Goal: Task Accomplishment & Management: Manage account settings

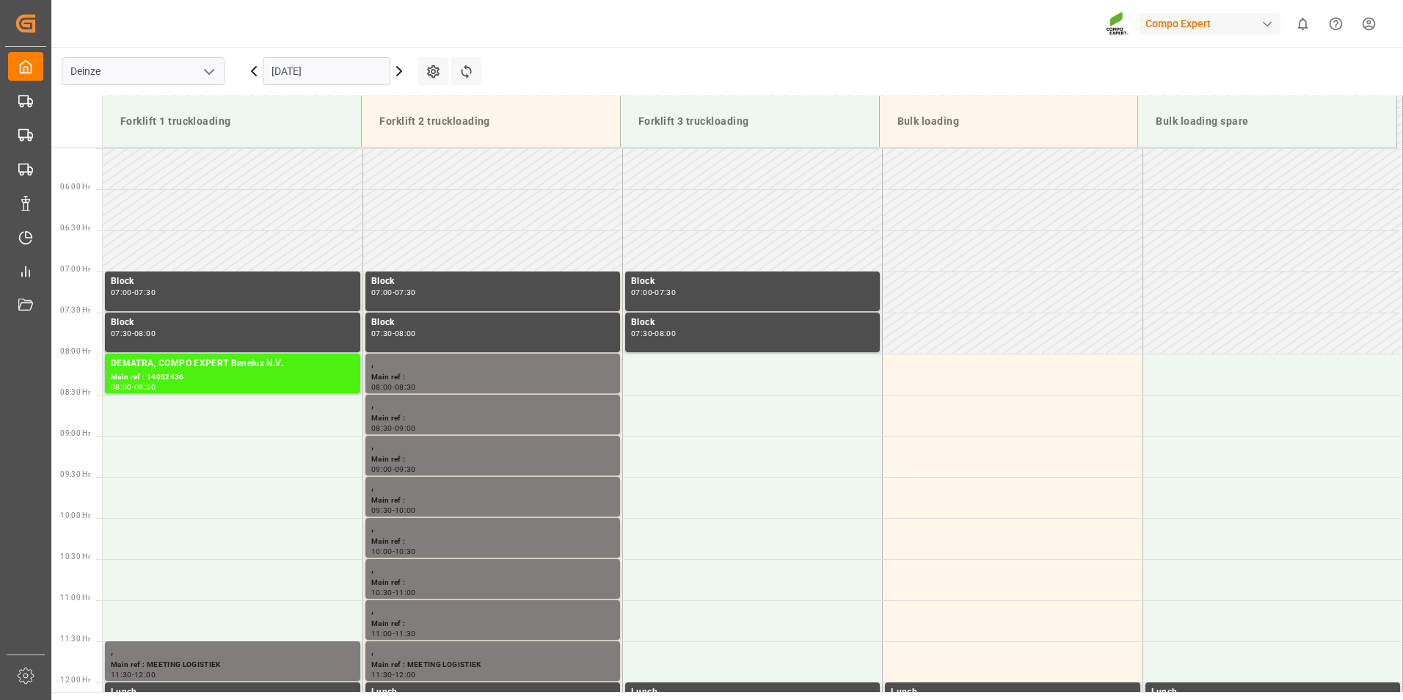
scroll to position [484, 0]
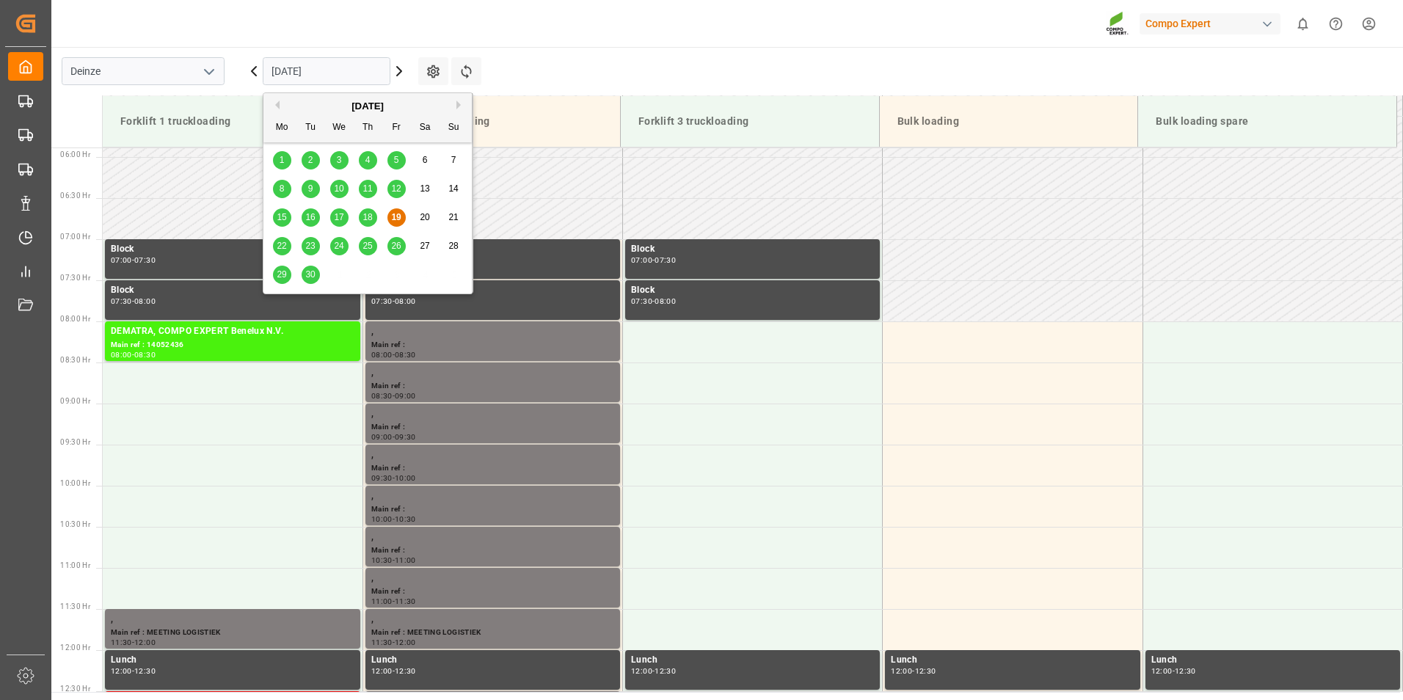
click at [343, 68] on input "[DATE]" at bounding box center [327, 71] width 128 height 28
click at [310, 245] on span "23" at bounding box center [310, 246] width 10 height 10
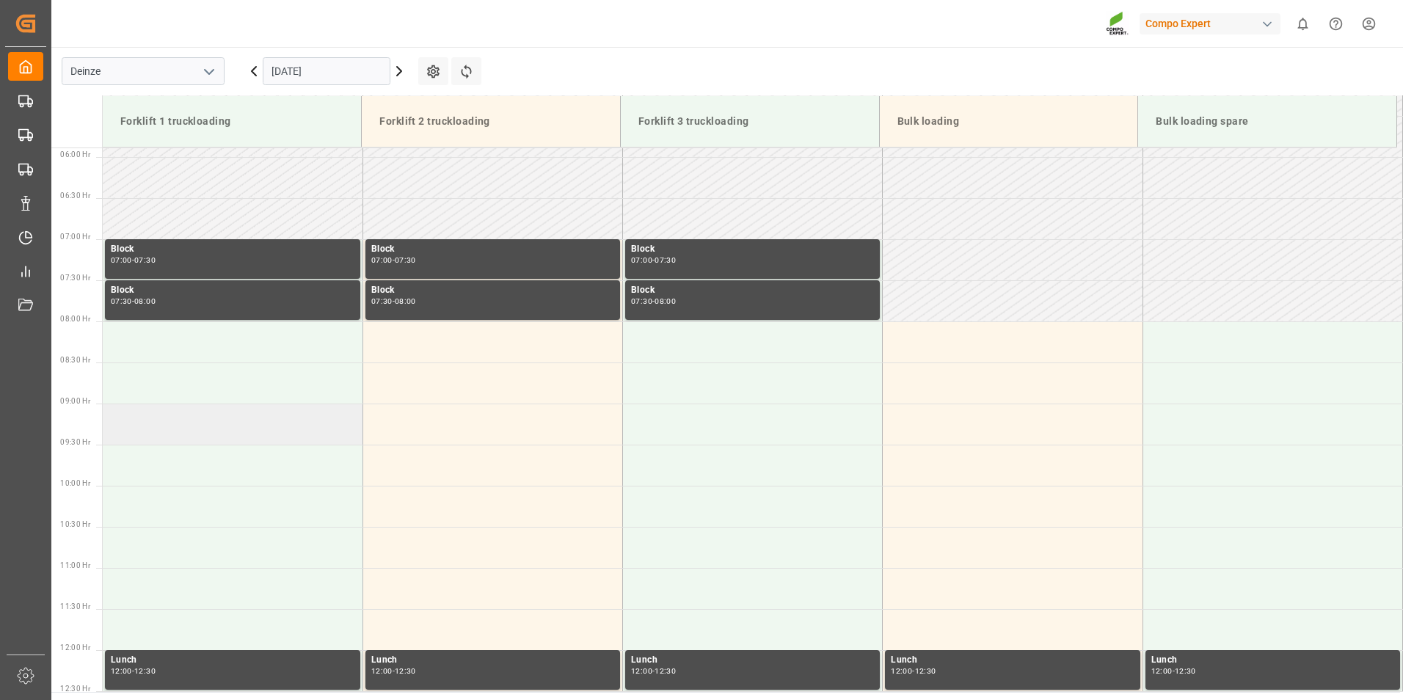
click at [131, 415] on td at bounding box center [233, 424] width 260 height 41
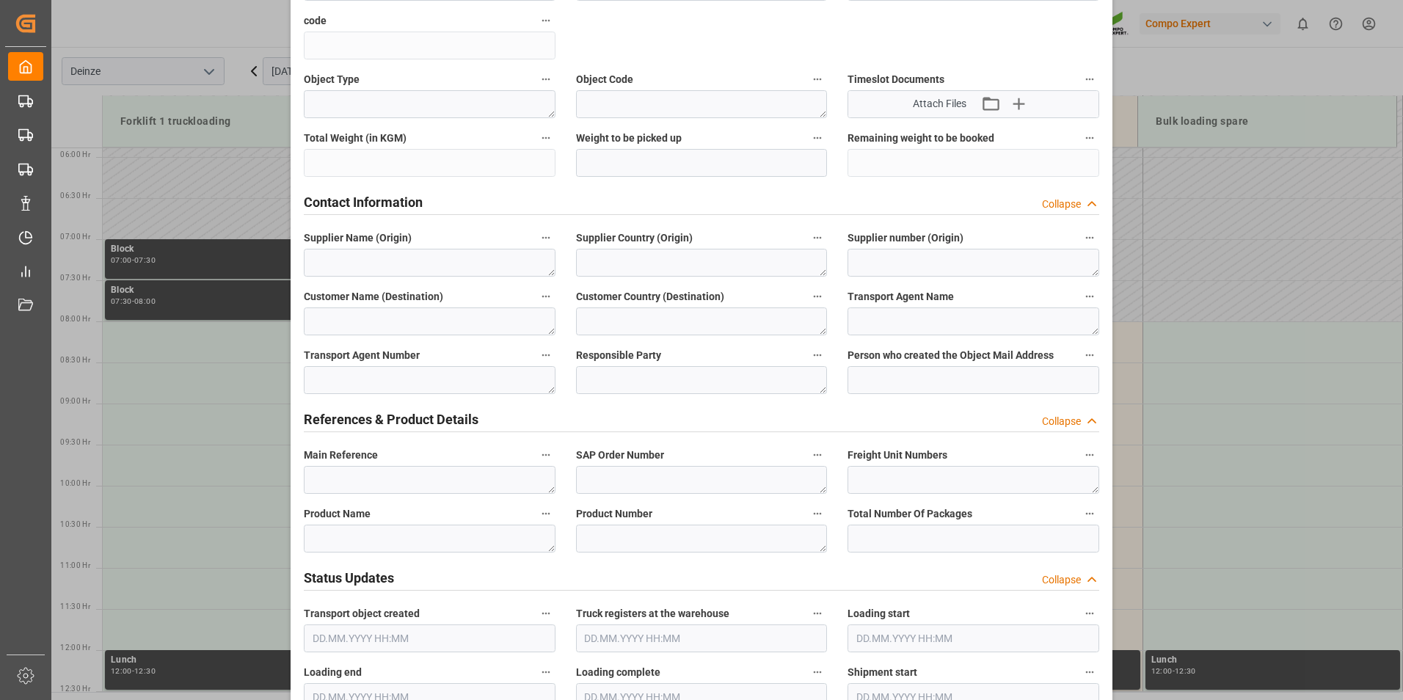
scroll to position [514, 0]
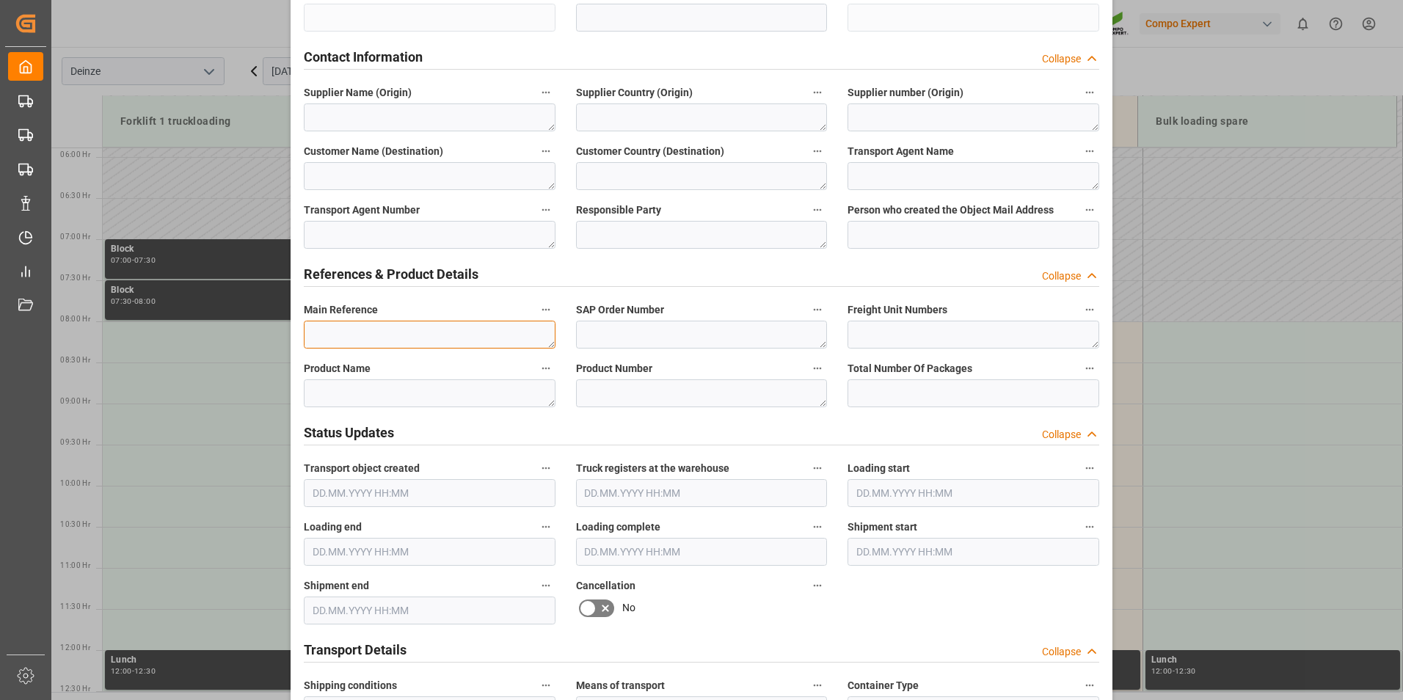
click at [327, 339] on textarea at bounding box center [430, 335] width 252 height 28
type textarea "m"
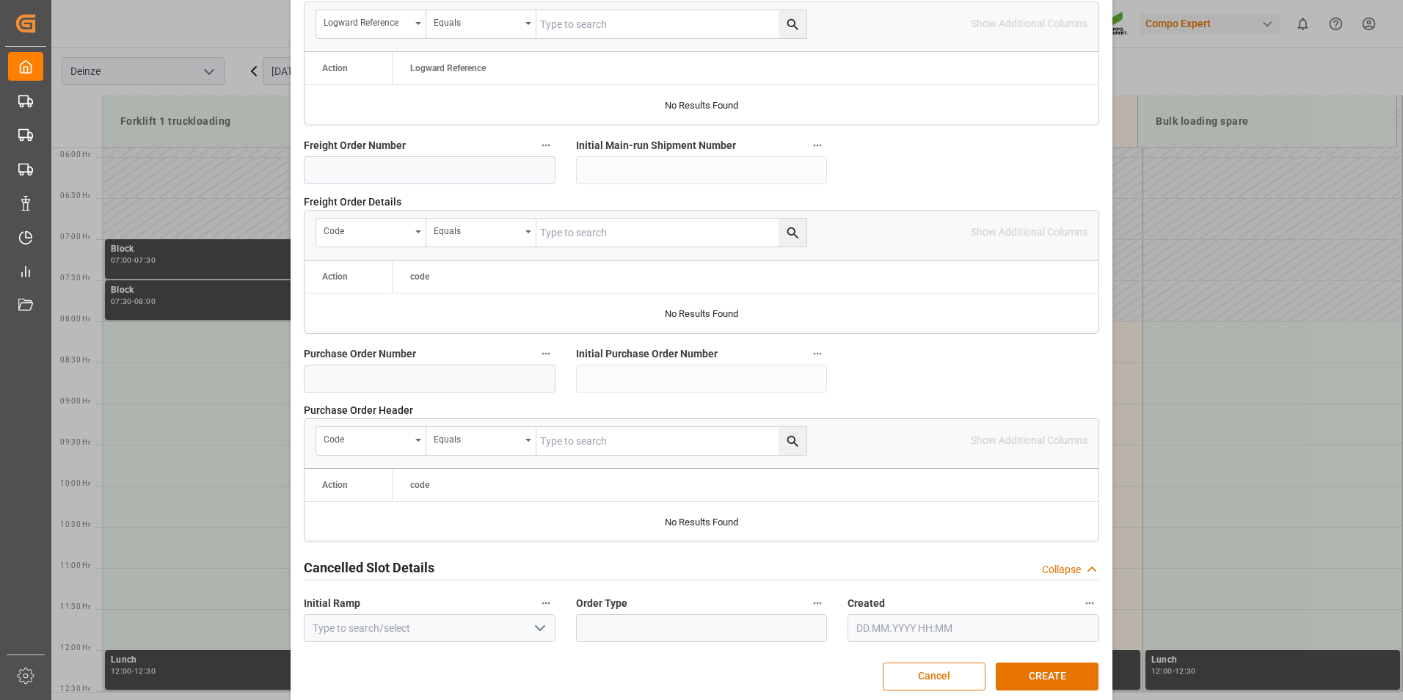
scroll to position [1336, 0]
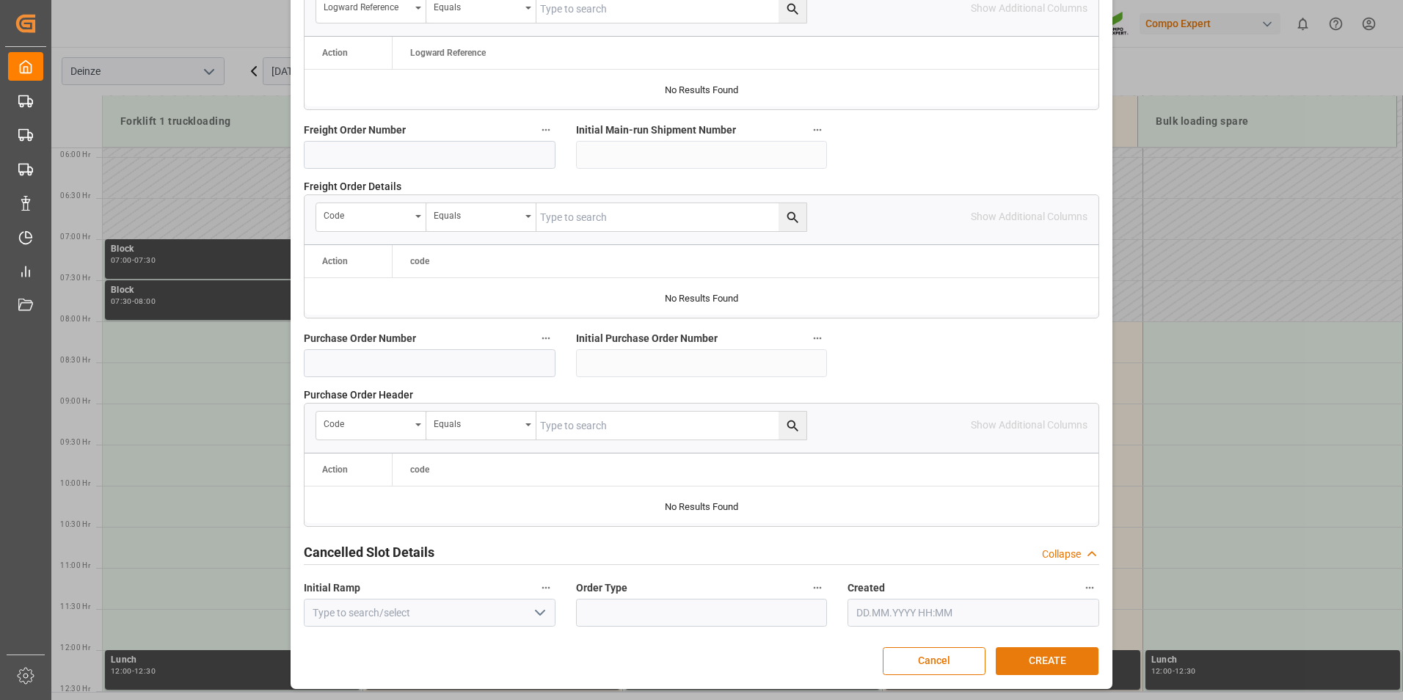
type textarea "MAIL DISTRILOG : Lossen 3 DMPP 4 FINALSAN"
click at [1060, 654] on button "CREATE" at bounding box center [1047, 661] width 103 height 28
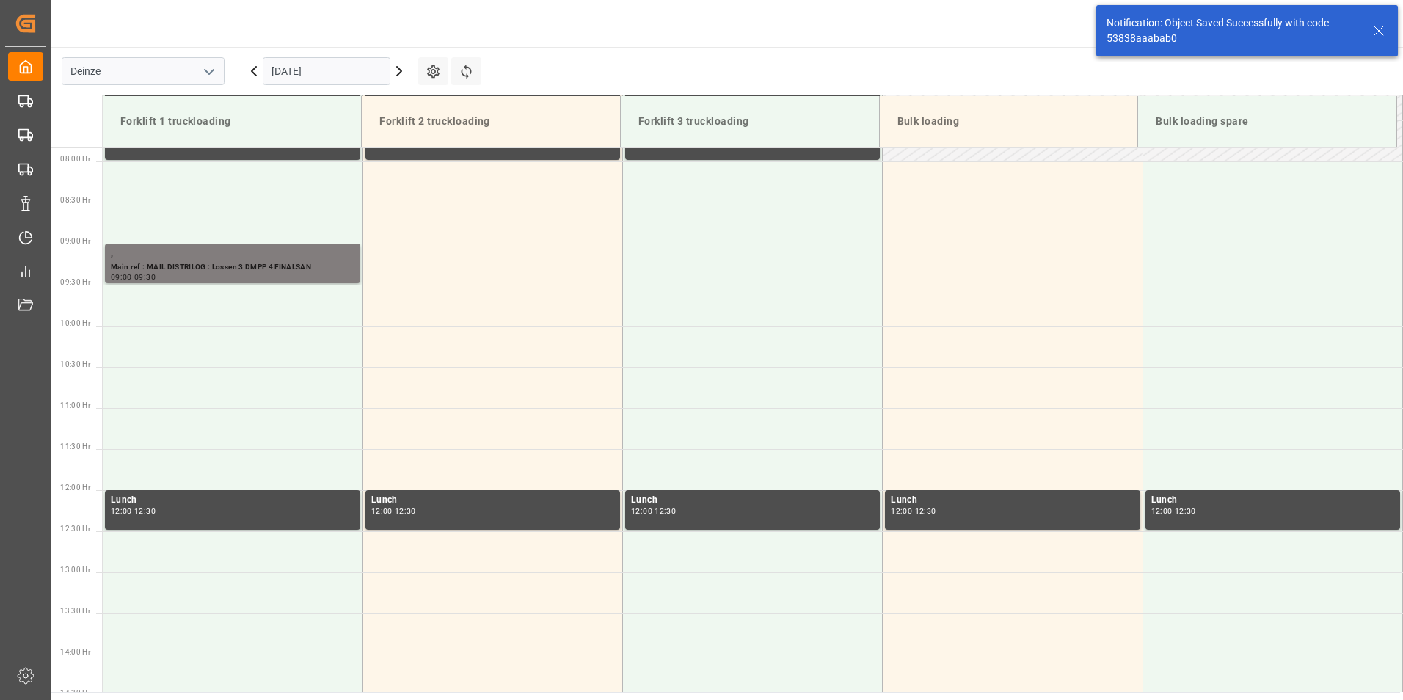
scroll to position [648, 0]
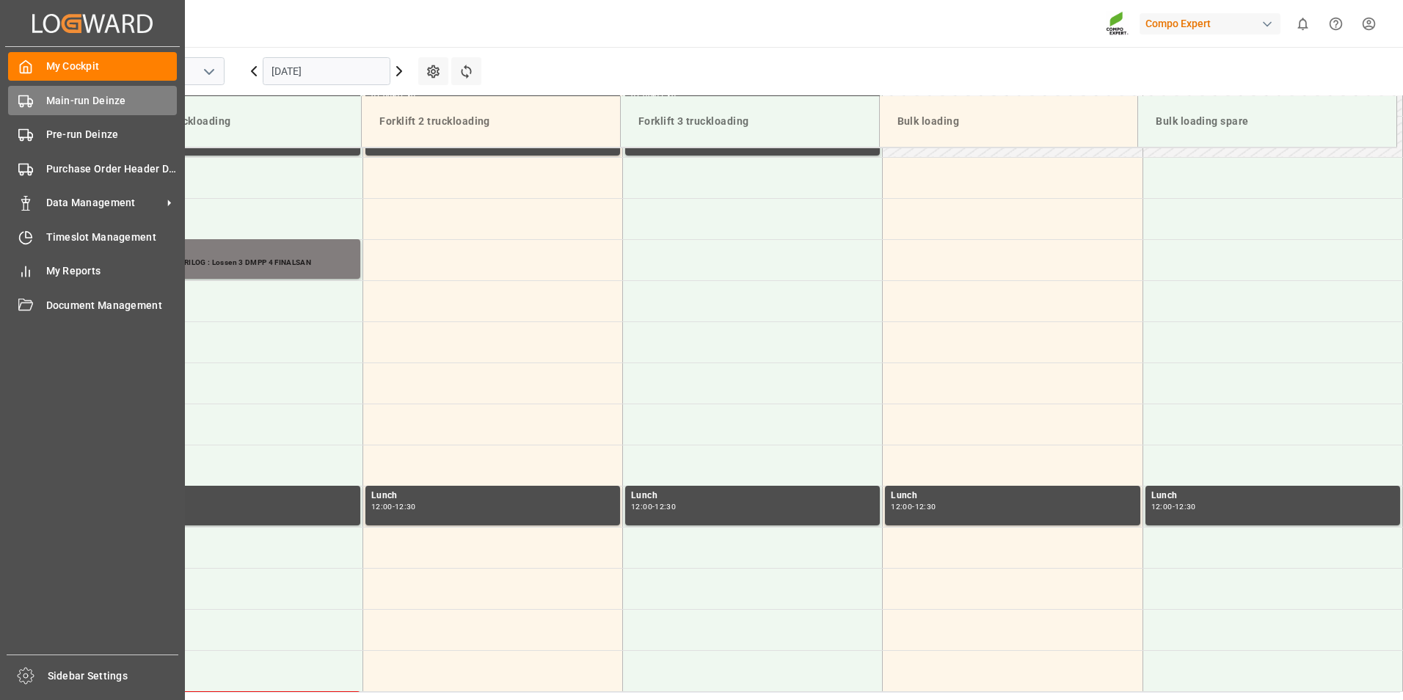
click at [24, 105] on icon at bounding box center [25, 101] width 15 height 15
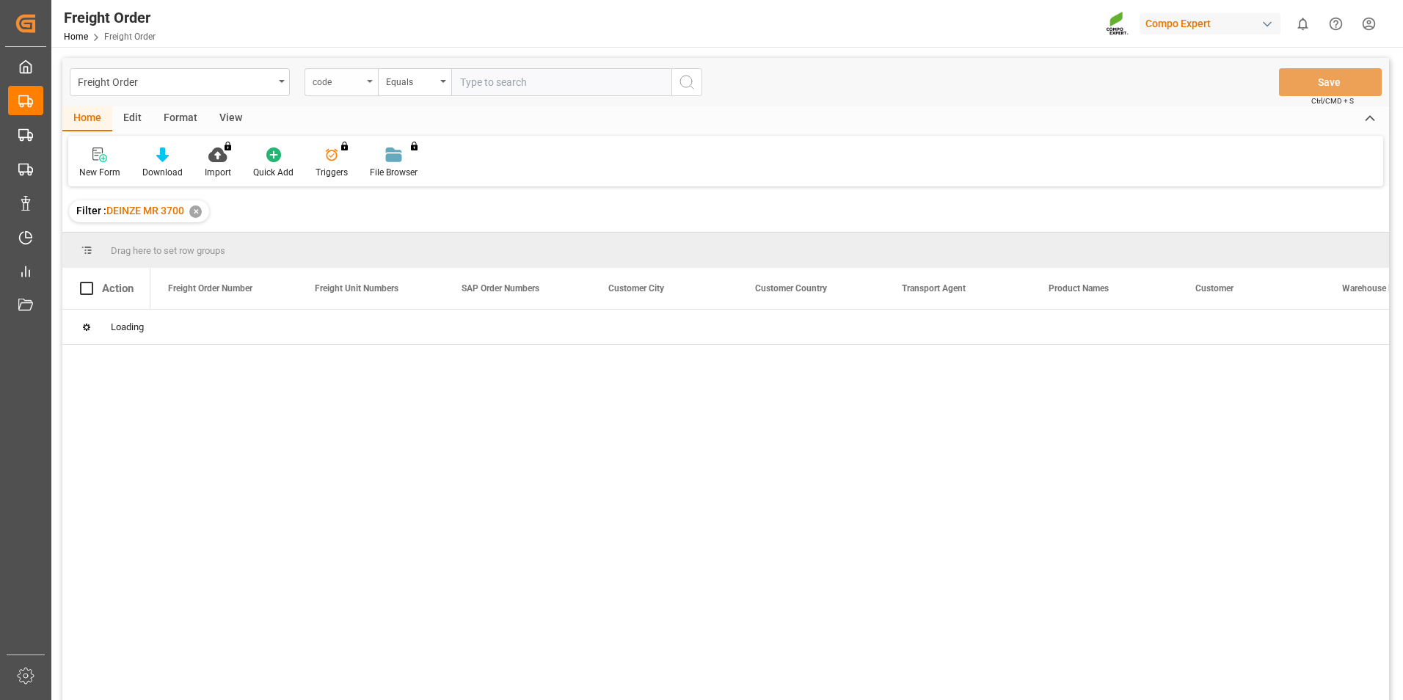
click at [369, 84] on div "code" at bounding box center [341, 82] width 73 height 28
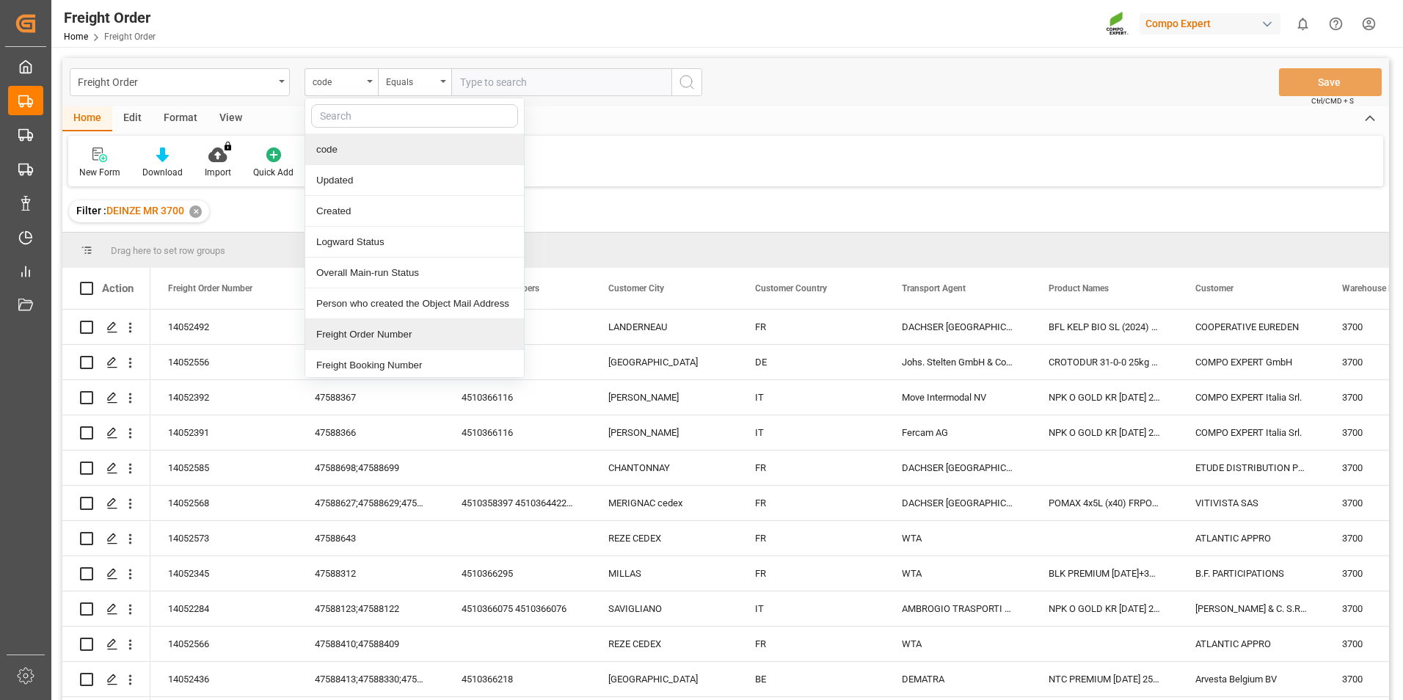
click at [347, 329] on div "Freight Order Number" at bounding box center [414, 334] width 219 height 31
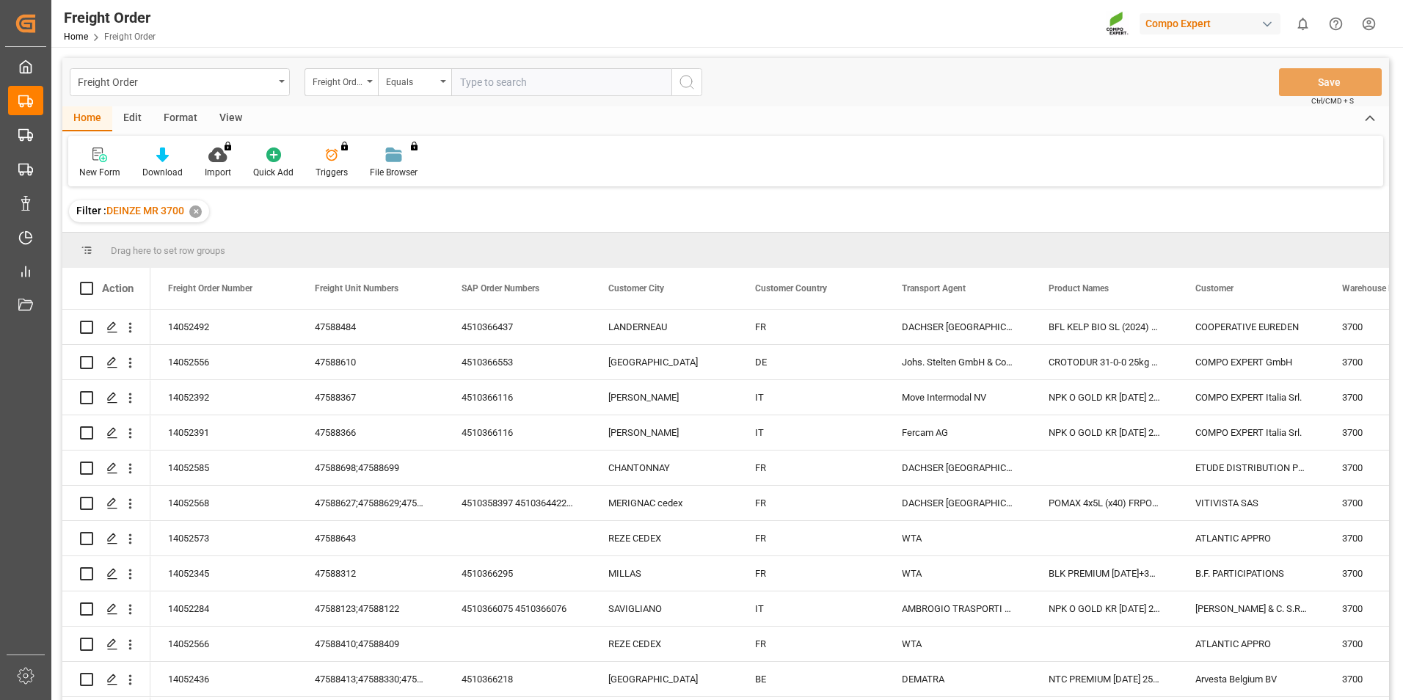
click at [469, 89] on input "text" at bounding box center [561, 82] width 220 height 28
type input "14052391"
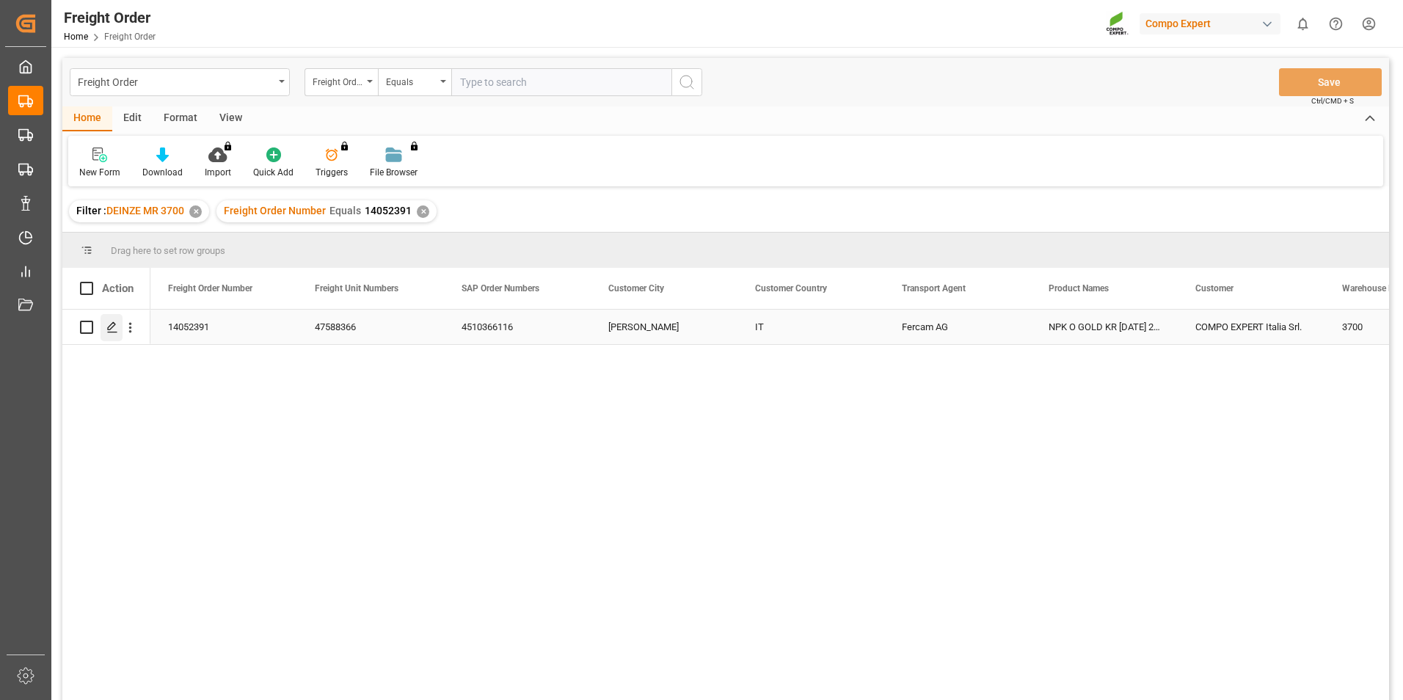
click at [110, 326] on polygon "Press SPACE to select this row." at bounding box center [111, 326] width 7 height 7
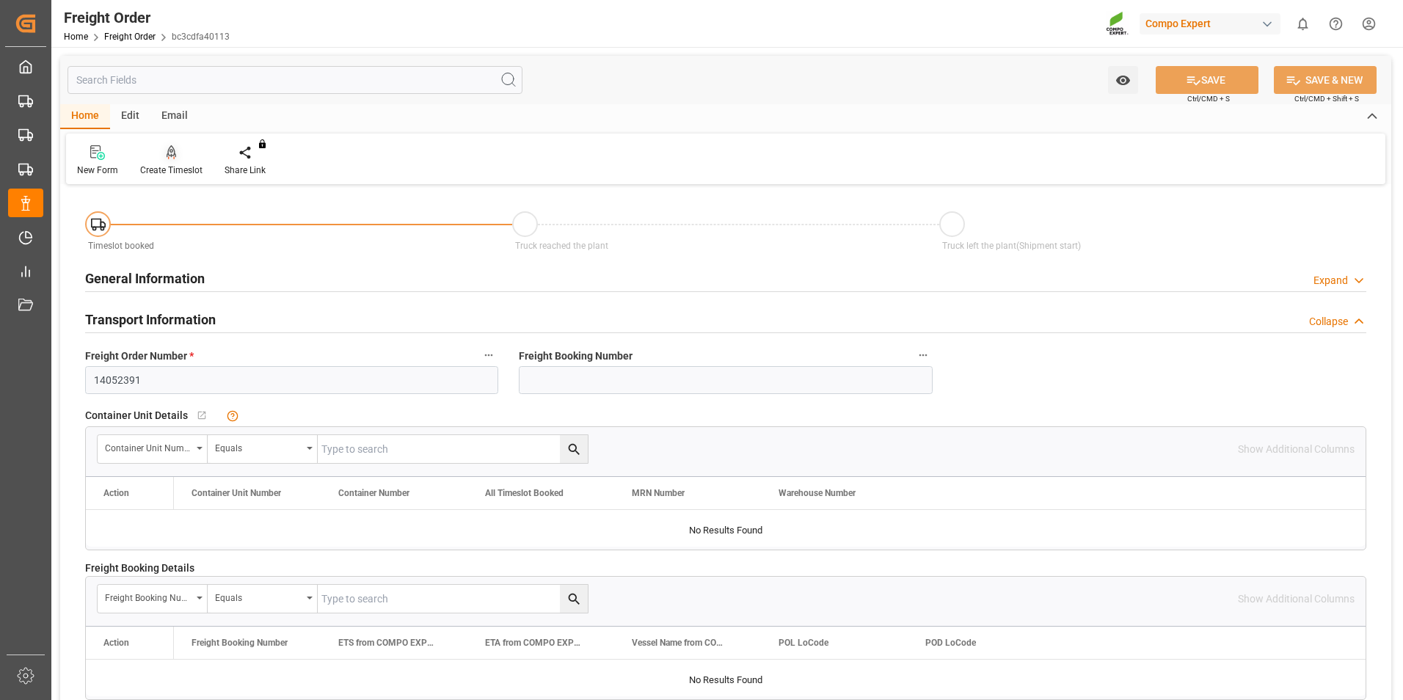
click at [172, 158] on icon at bounding box center [172, 152] width 10 height 15
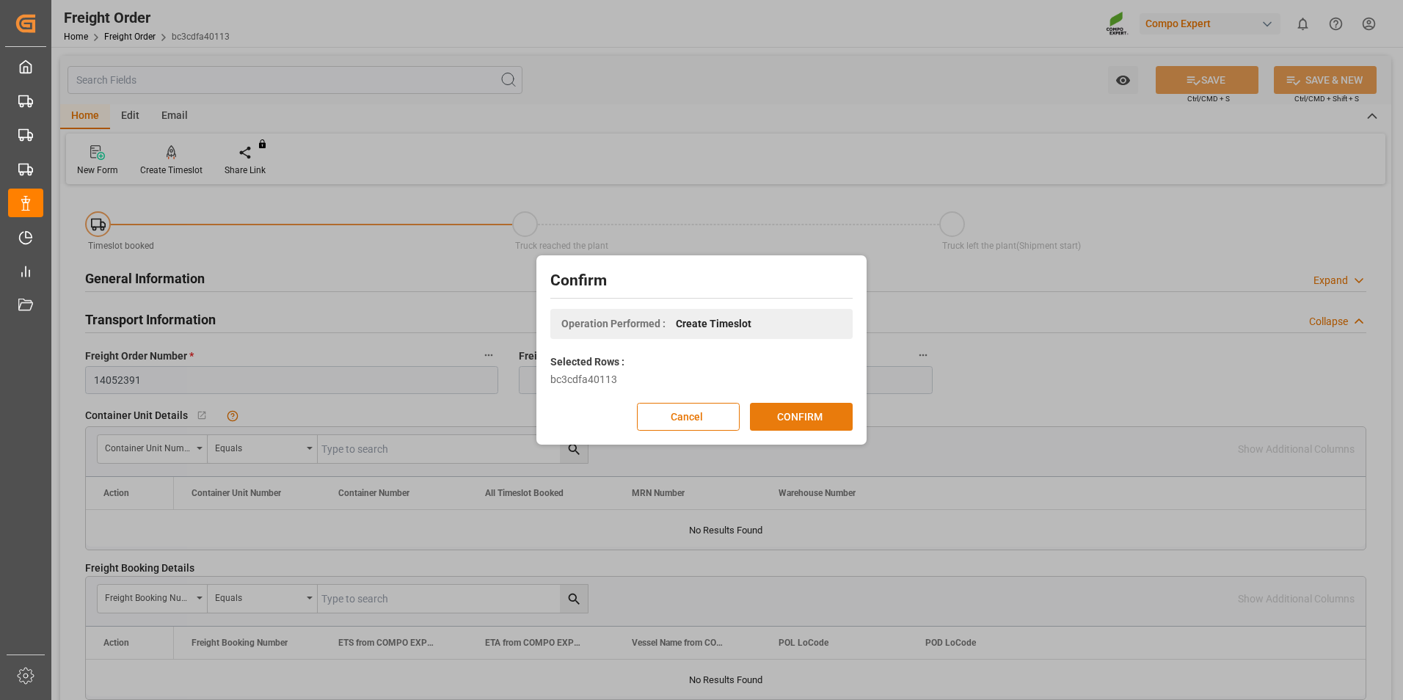
click at [774, 418] on button "CONFIRM" at bounding box center [801, 417] width 103 height 28
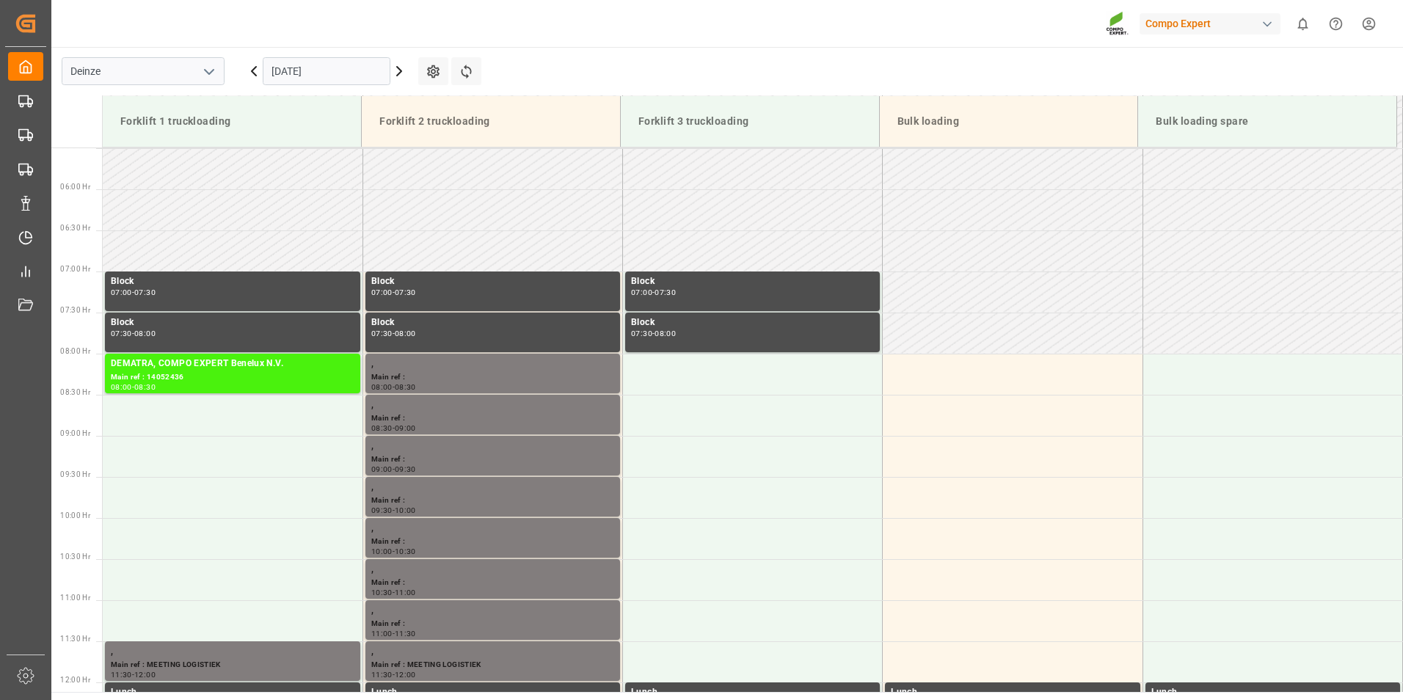
scroll to position [484, 0]
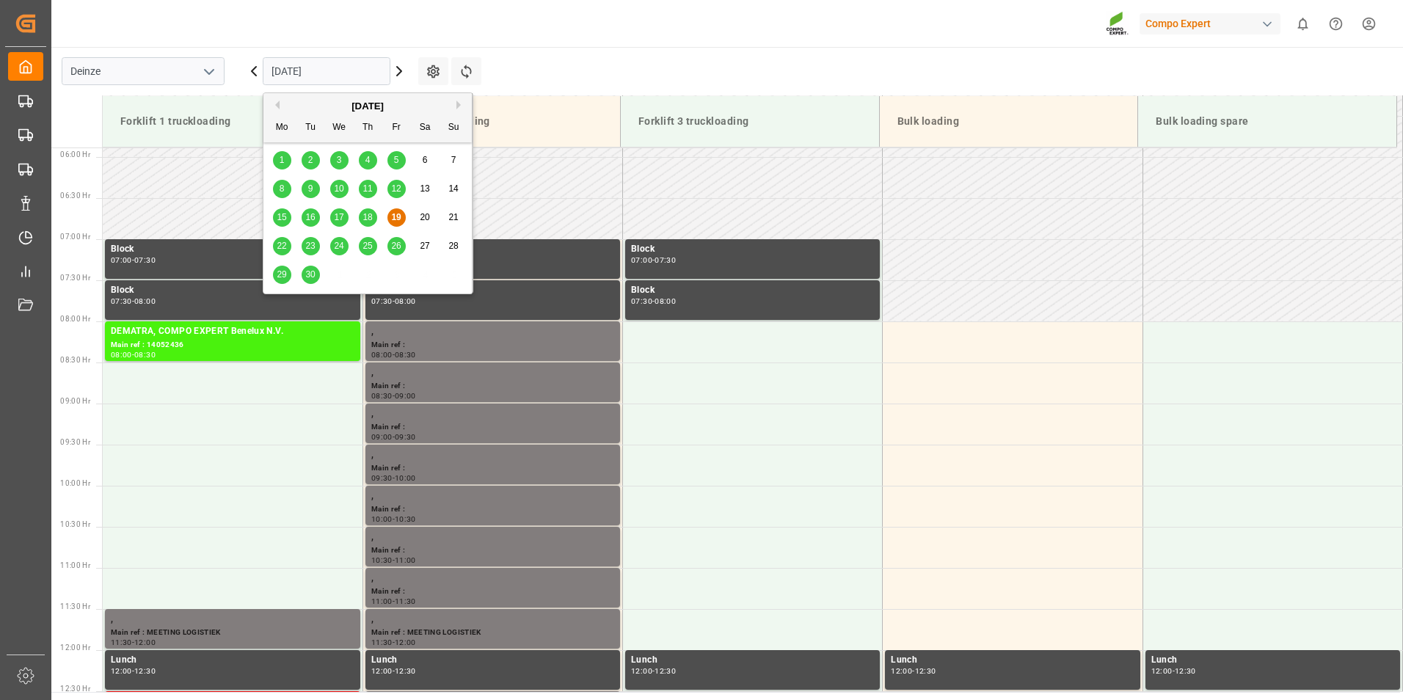
click at [349, 70] on input "[DATE]" at bounding box center [327, 71] width 128 height 28
click at [368, 245] on span "25" at bounding box center [367, 246] width 10 height 10
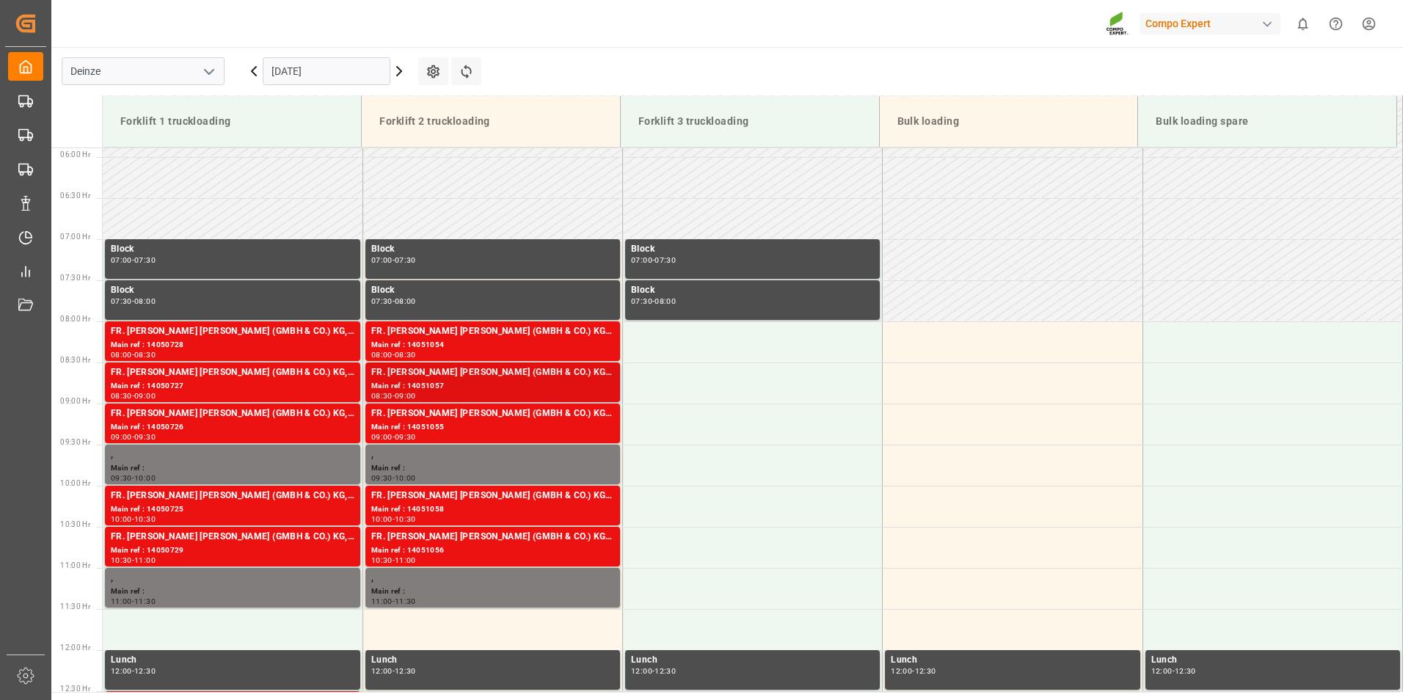
scroll to position [777, 0]
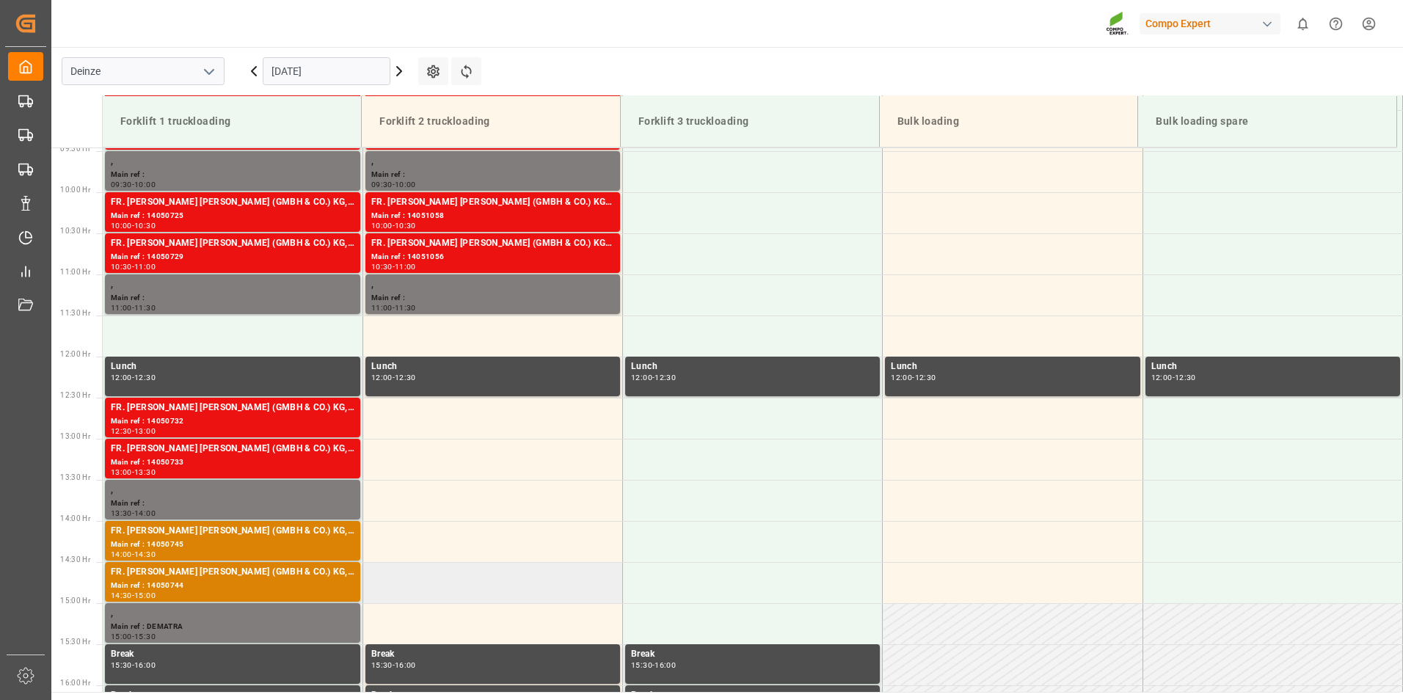
click at [387, 580] on td at bounding box center [492, 582] width 260 height 41
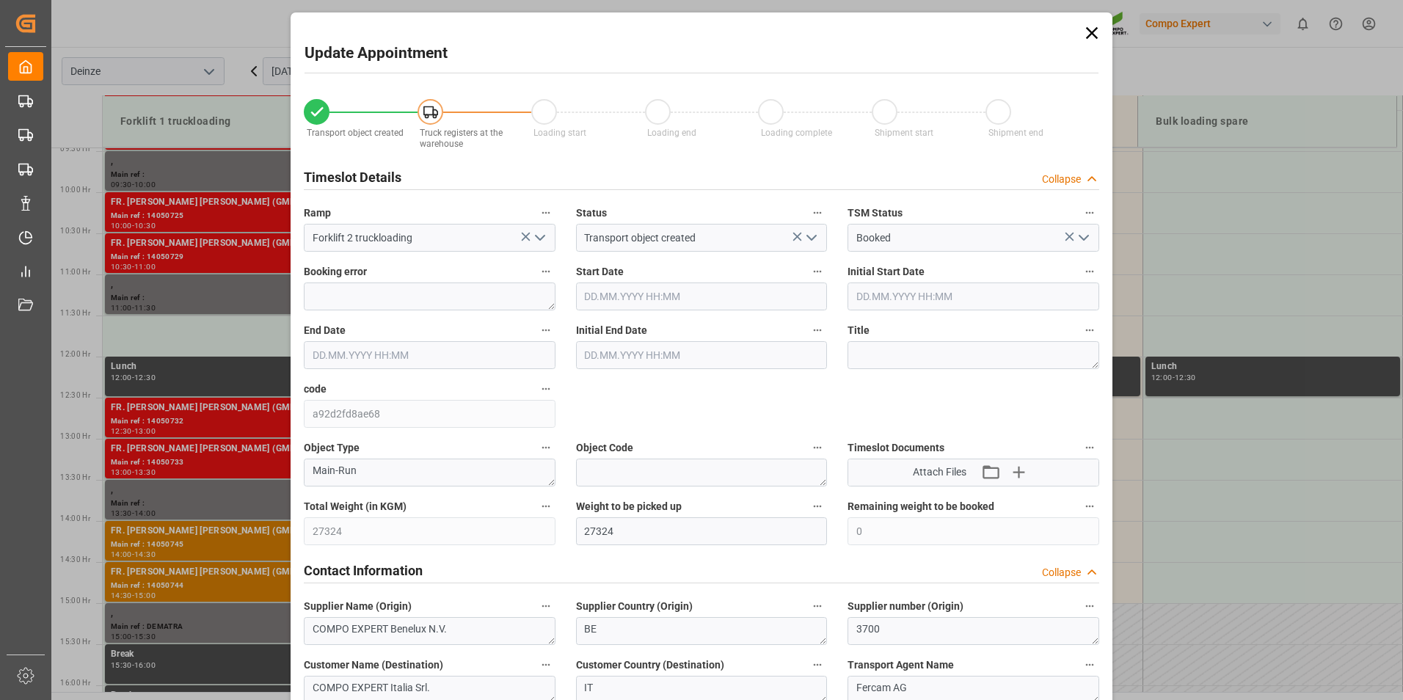
type input "27324"
type input "0"
type input "18"
type input "25.09.2025 14:30"
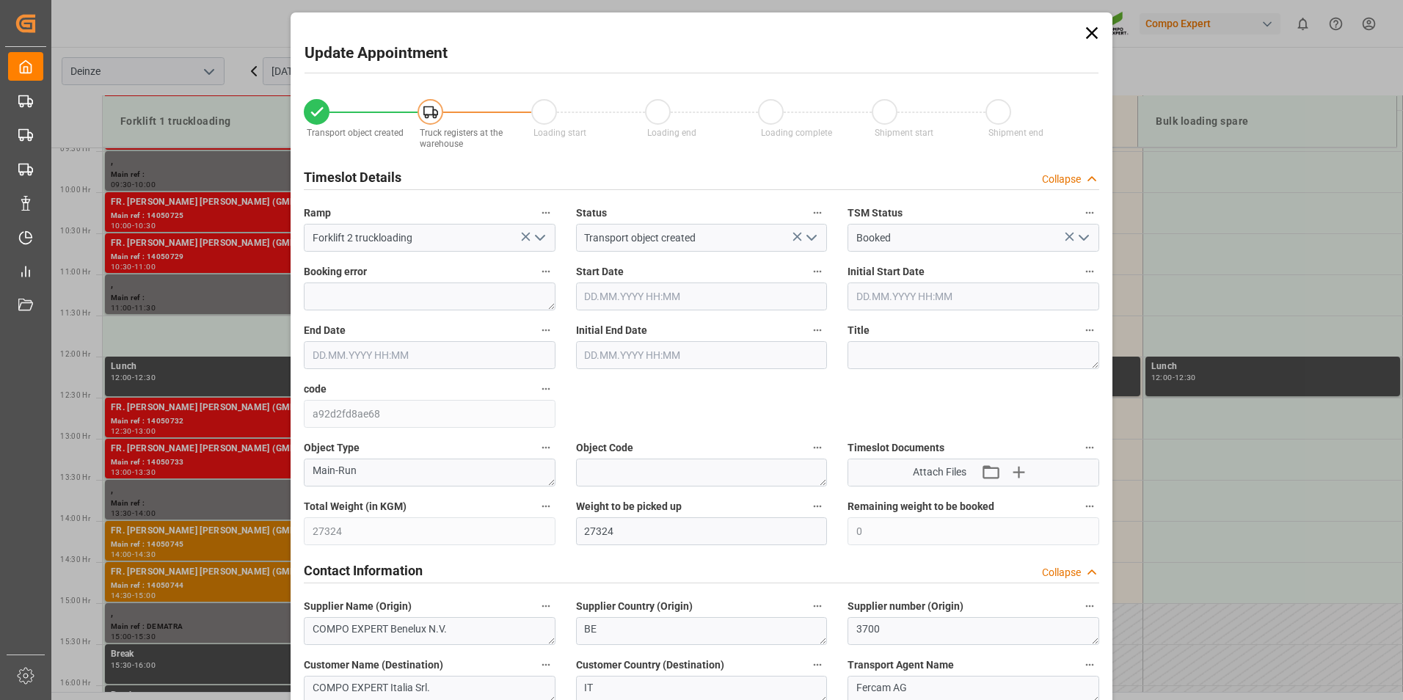
type input "25.09.2025 15:00"
type input "[DATE] 16:13"
type input "[DATE] 05:29"
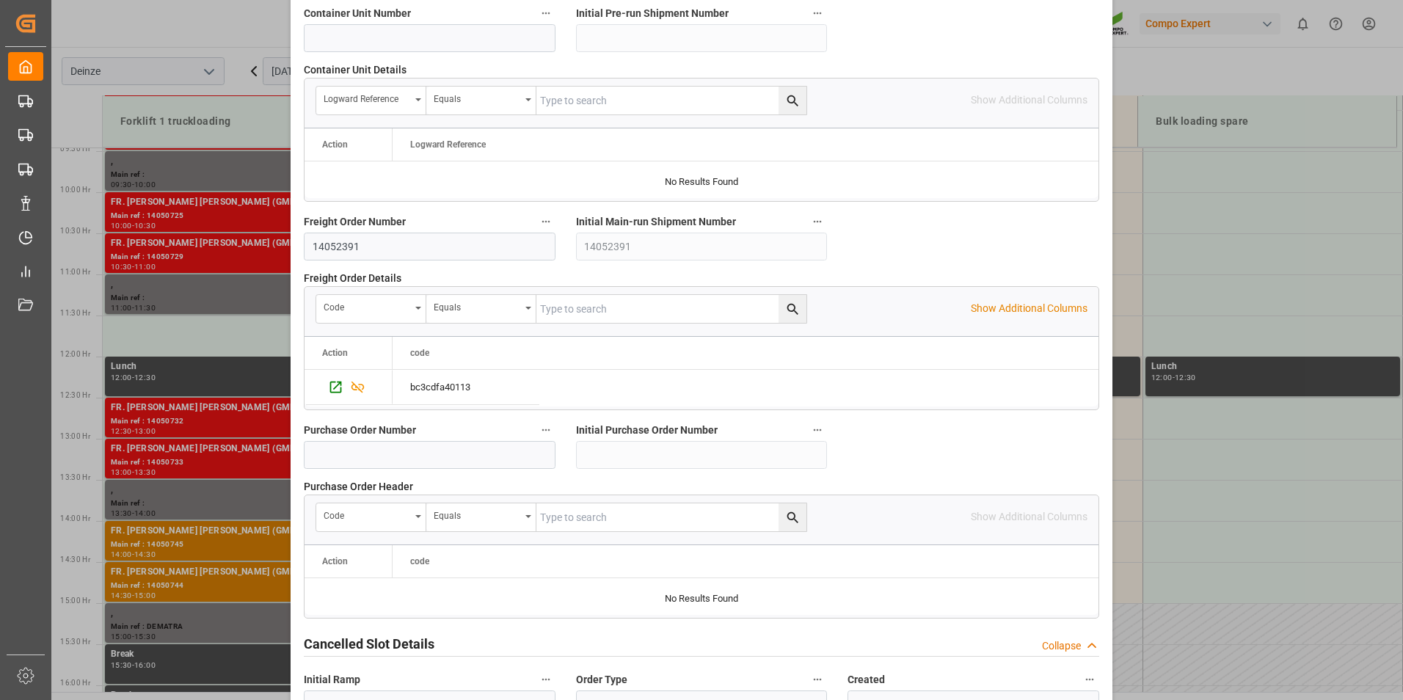
scroll to position [1336, 0]
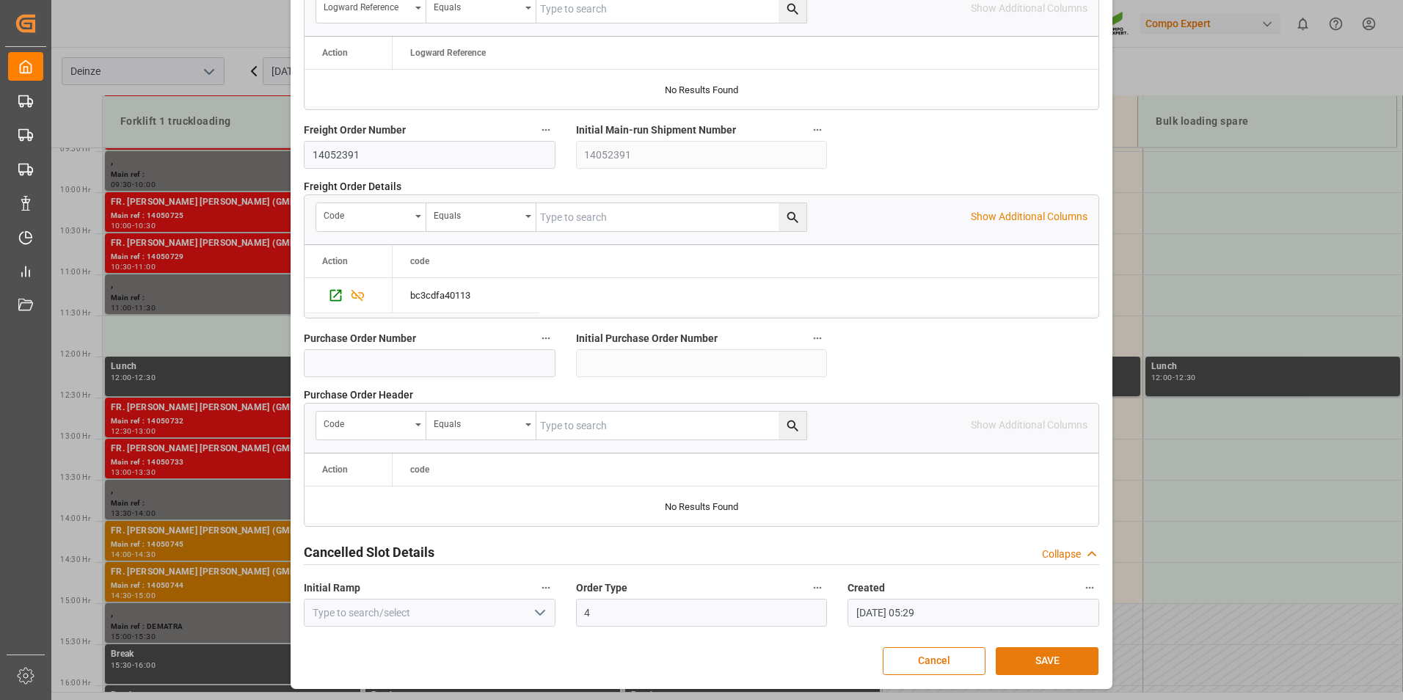
click at [1051, 665] on button "SAVE" at bounding box center [1047, 661] width 103 height 28
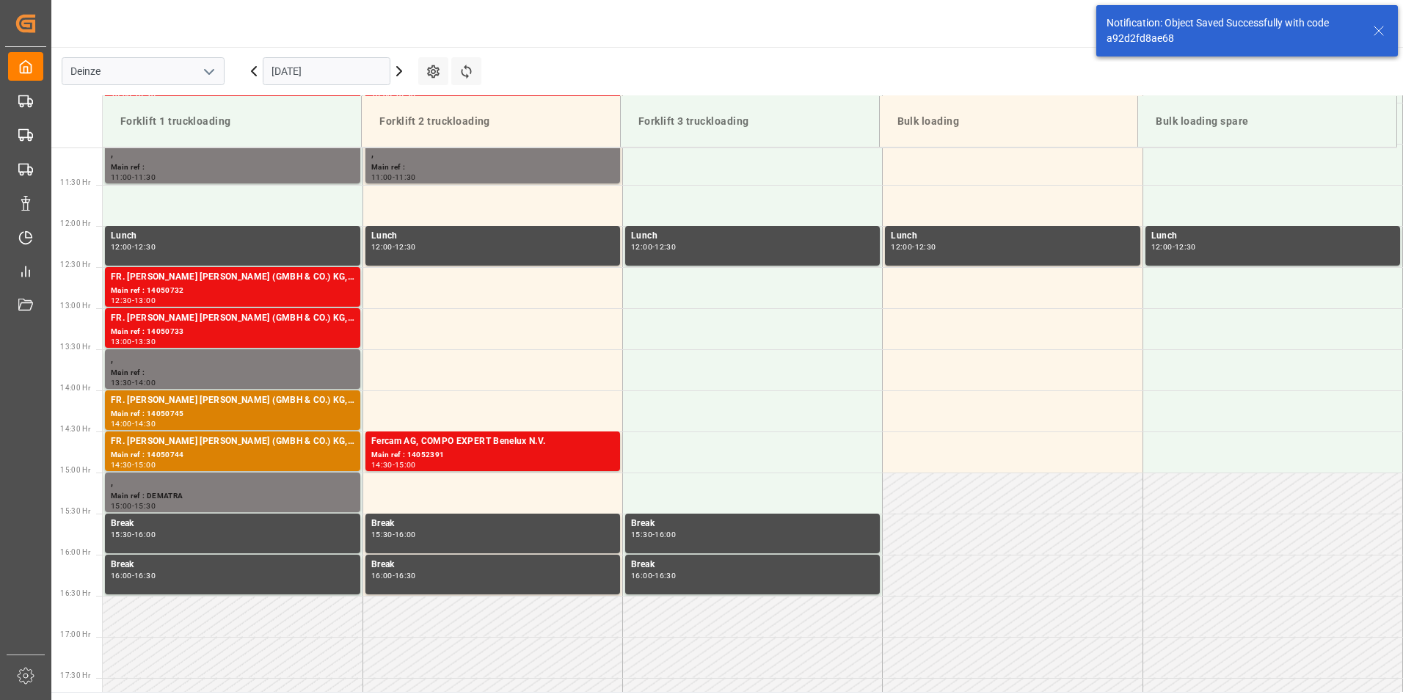
scroll to position [1059, 0]
